Goal: Task Accomplishment & Management: Manage account settings

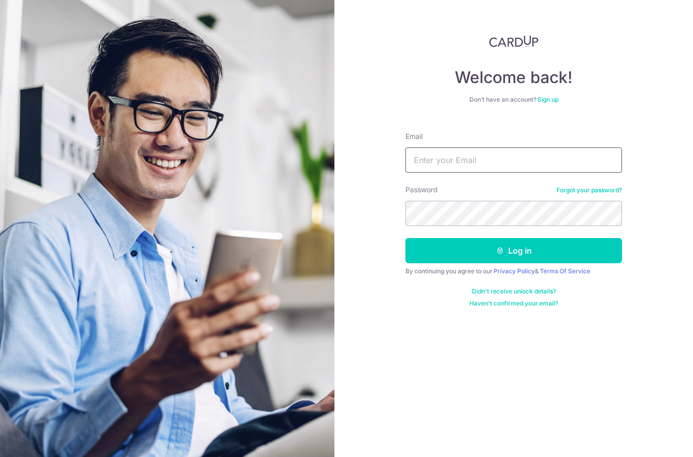
click at [556, 158] on input "Email" at bounding box center [513, 160] width 217 height 25
type input "Yingjie@gmail.com"
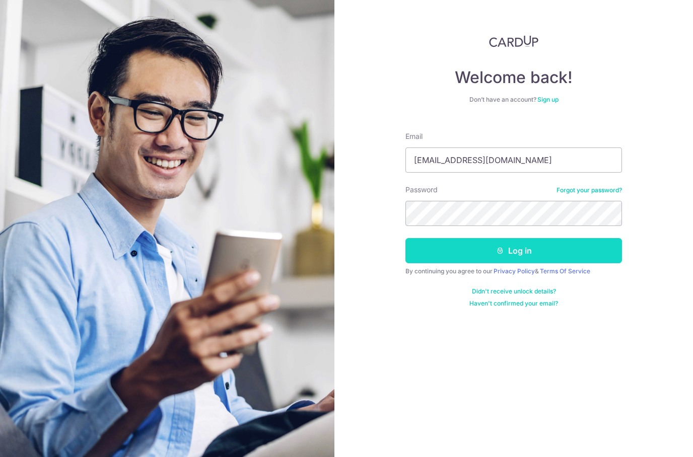
click at [501, 246] on button "Log in" at bounding box center [513, 250] width 217 height 25
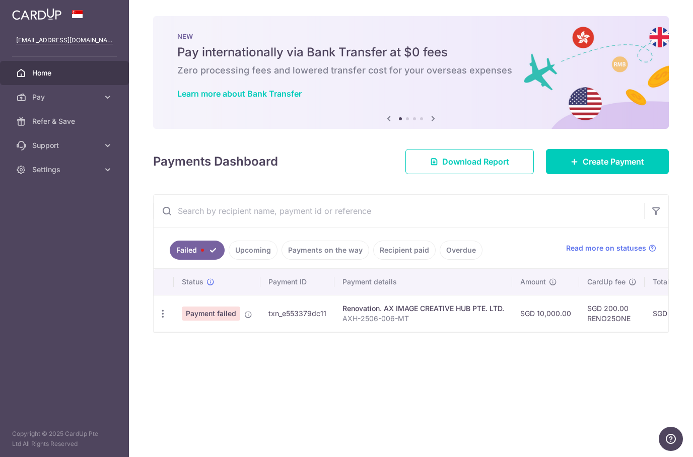
click at [246, 317] on icon at bounding box center [248, 315] width 8 height 8
click at [420, 347] on div "× Pause Schedule Pause all future payments in this series Pause just this one p…" at bounding box center [411, 228] width 564 height 457
click at [165, 316] on icon "button" at bounding box center [163, 314] width 11 height 11
click at [183, 346] on span "Update payment" at bounding box center [216, 341] width 68 height 12
radio input "true"
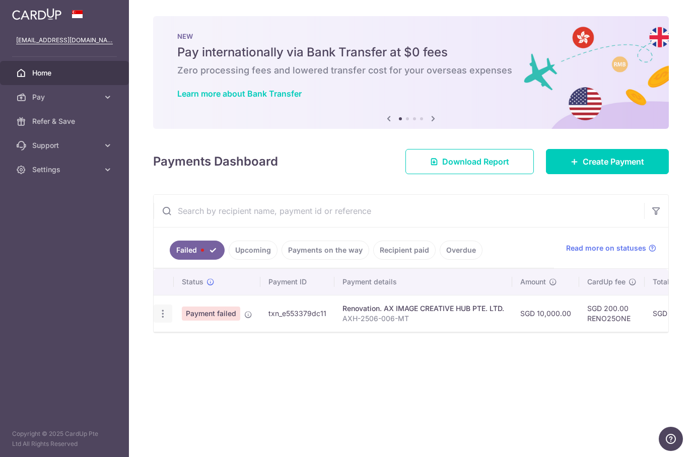
type input "10,000.00"
type input "AXH-2506-006-MT"
type input "4th Payment"
type input "RENO25ONE"
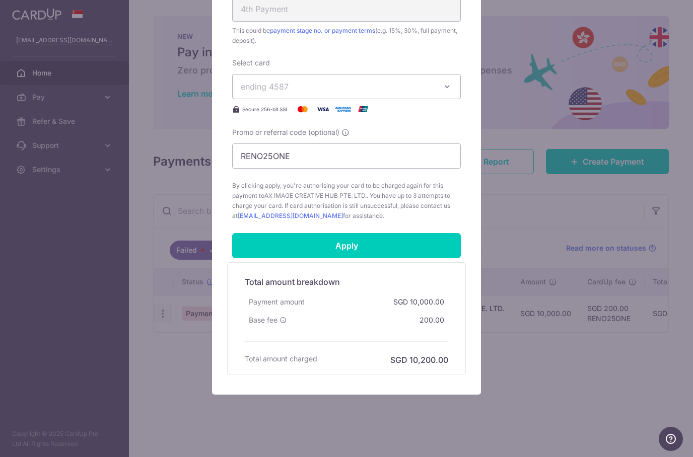
scroll to position [426, 0]
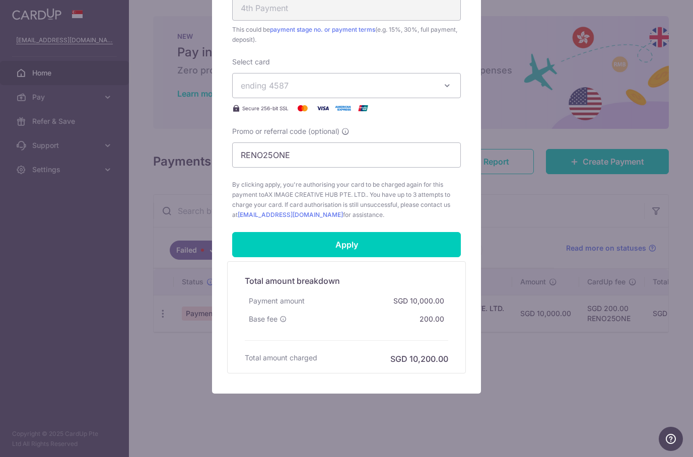
click at [541, 220] on div "Edit payment By clicking apply, you will make changes to all payments to AX IMA…" at bounding box center [346, 228] width 693 height 457
